Goal: Information Seeking & Learning: Learn about a topic

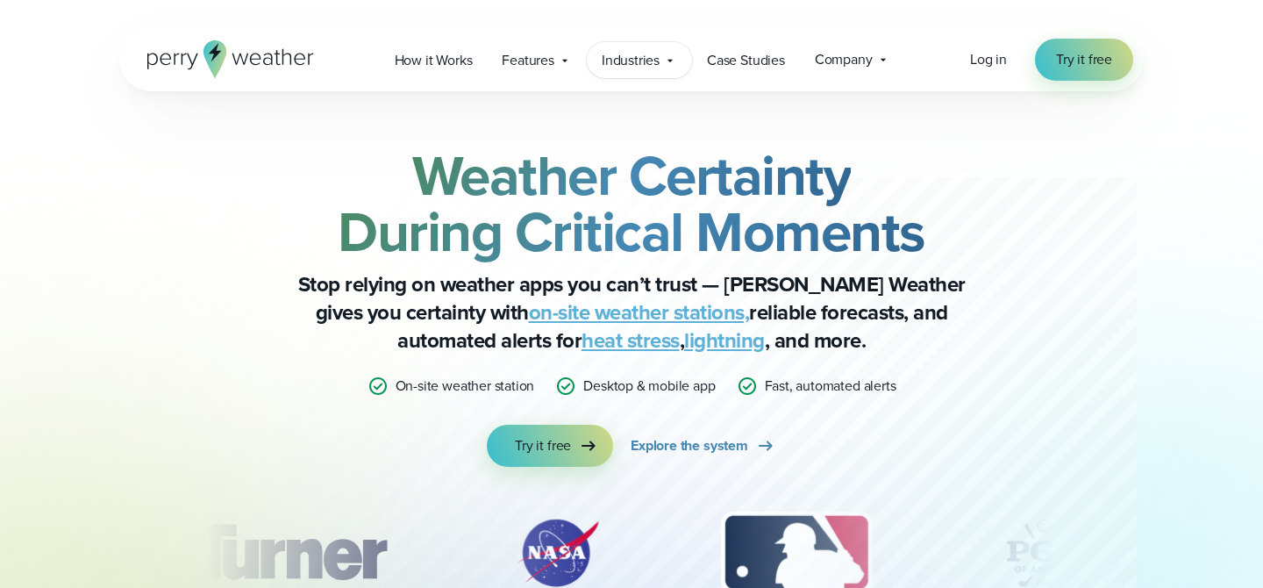
click at [647, 60] on span "Industries" at bounding box center [631, 60] width 58 height 21
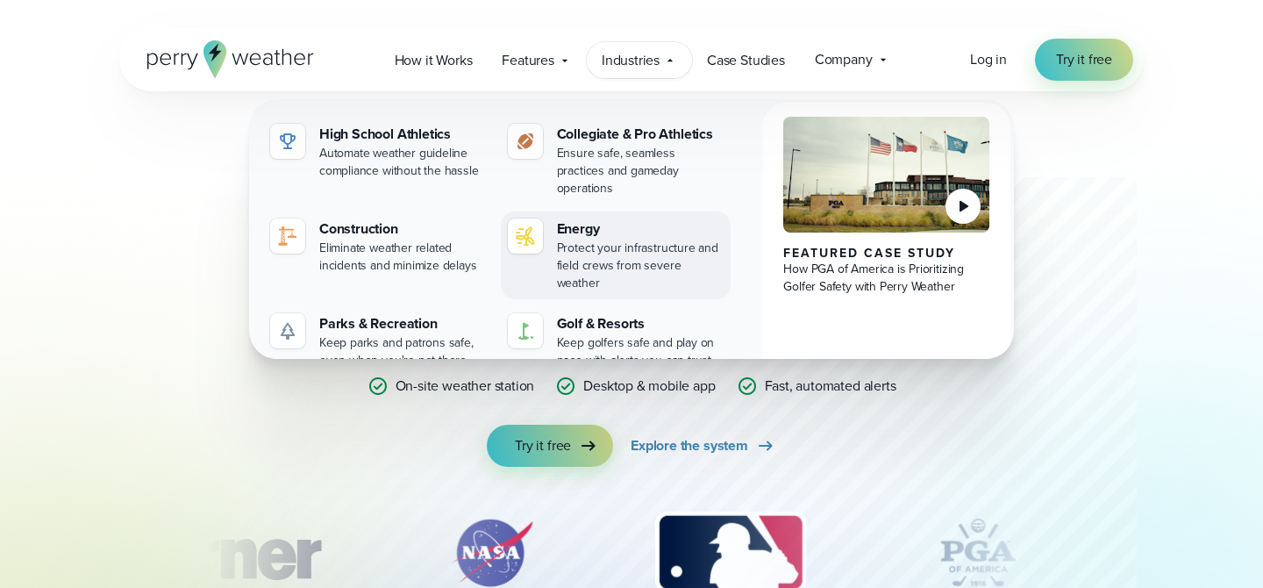
click at [615, 242] on div "Protect your infrastructure and field crews from severe weather" at bounding box center [641, 265] width 168 height 53
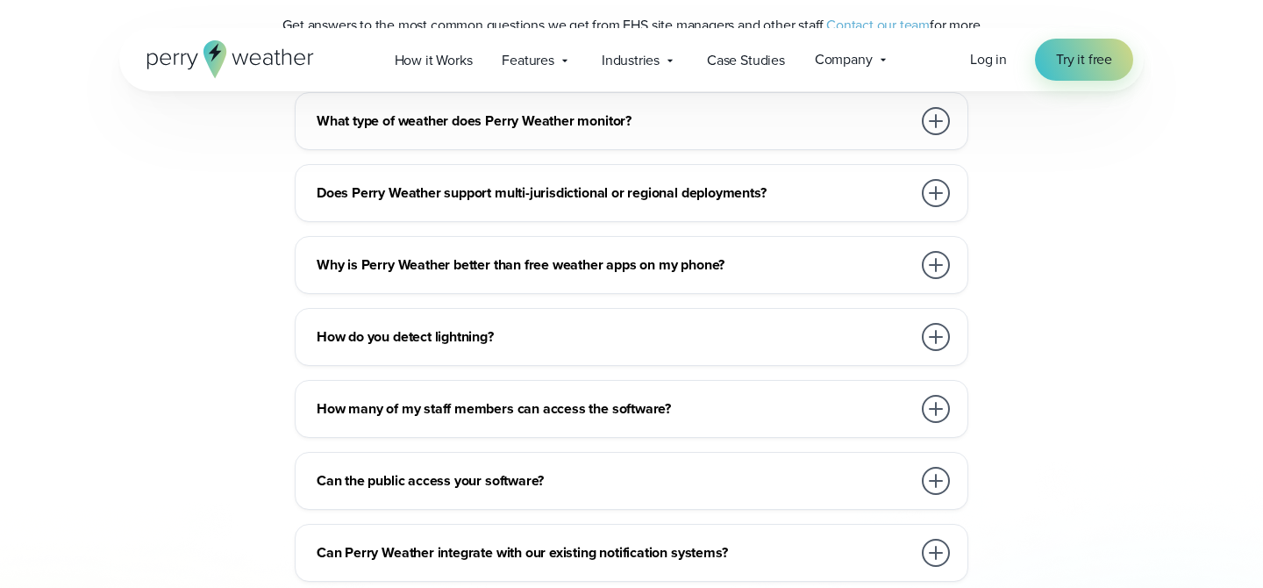
scroll to position [5374, 0]
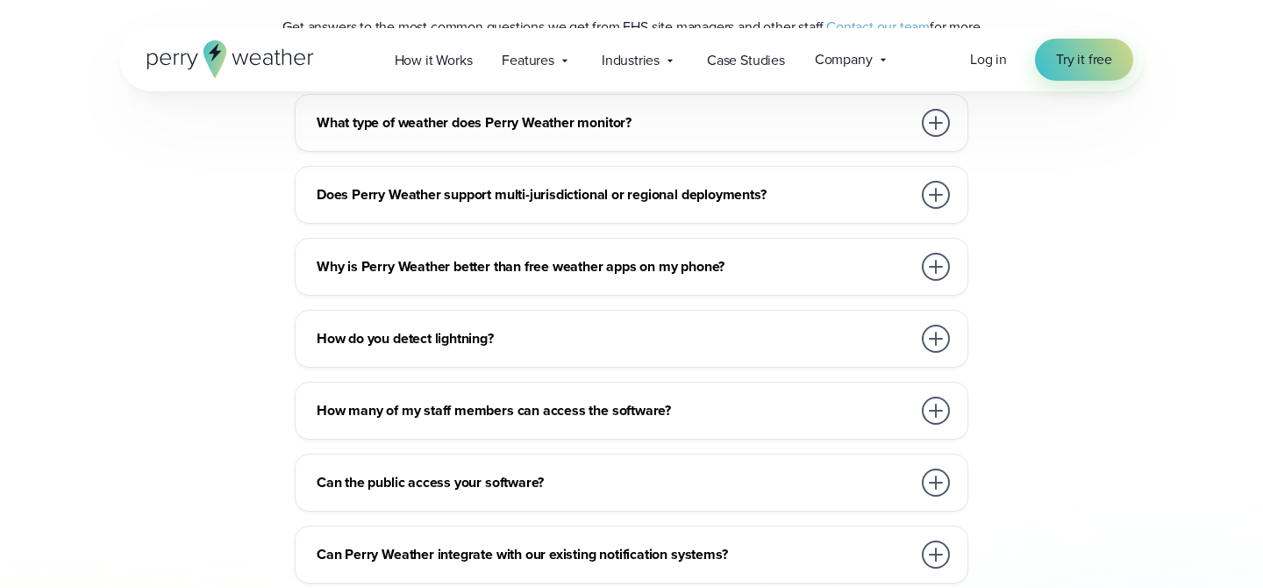
click at [515, 328] on h3 "How do you detect lightning?" at bounding box center [614, 338] width 595 height 21
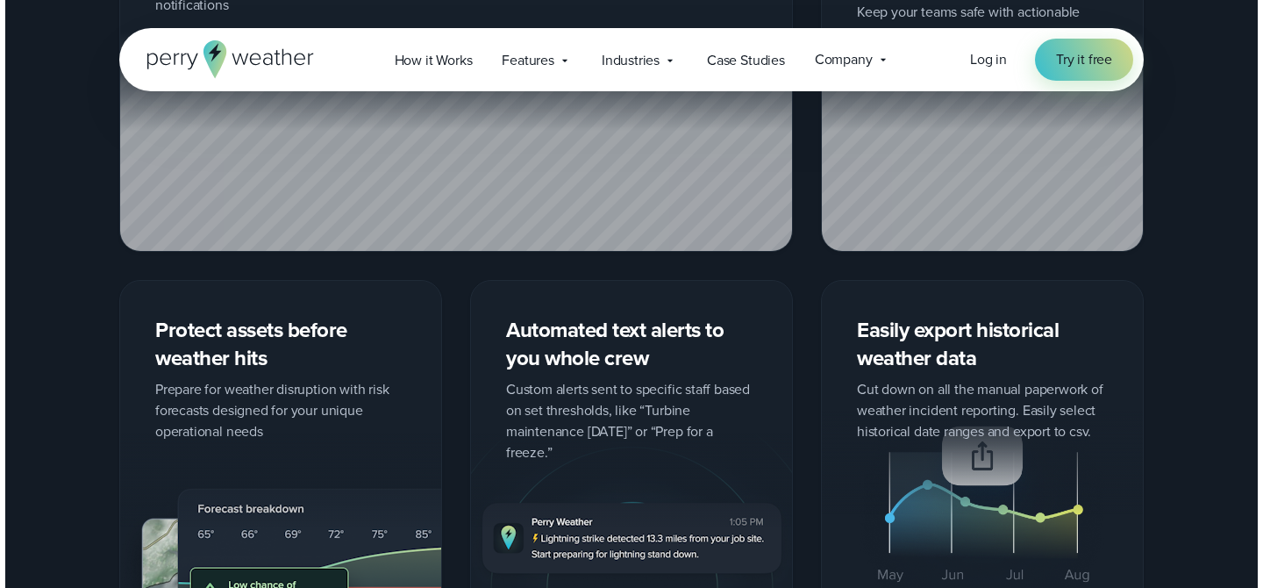
scroll to position [3472, 0]
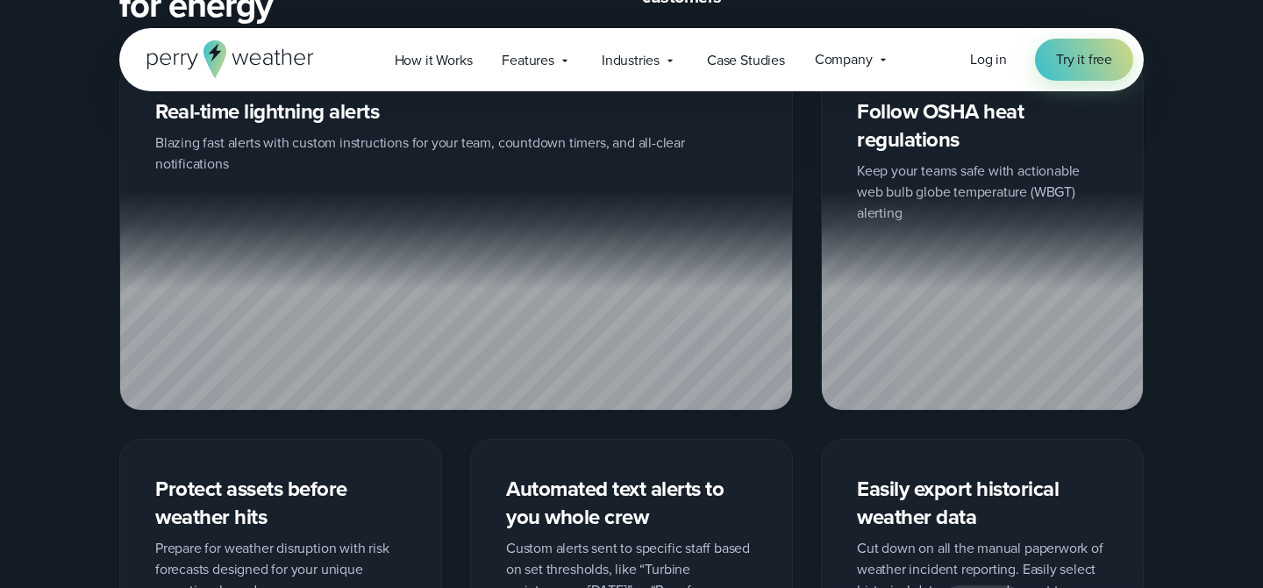
click at [250, 76] on icon at bounding box center [230, 59] width 167 height 38
